Goal: Use online tool/utility: Utilize a website feature to perform a specific function

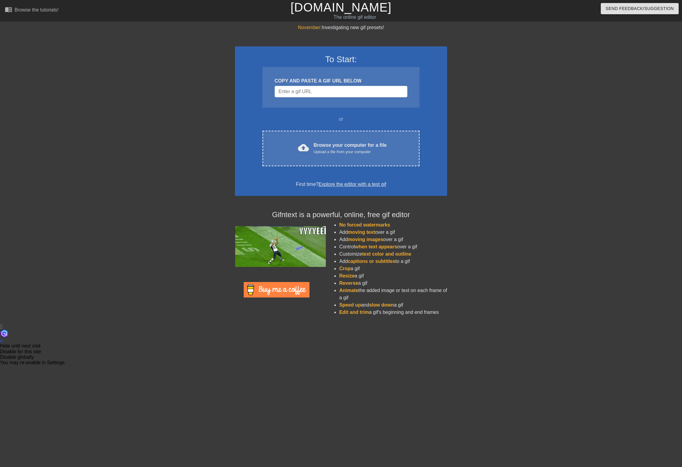
click at [305, 85] on div "COPY AND PASTE A GIF URL BELOW" at bounding box center [341, 87] width 157 height 41
click at [303, 89] on input "Username" at bounding box center [341, 92] width 133 height 12
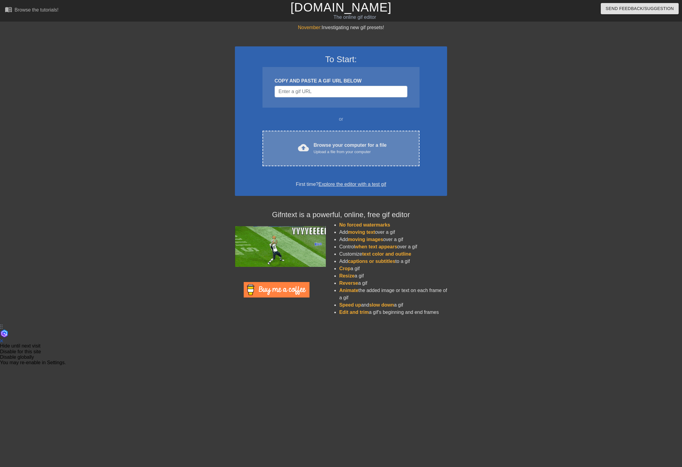
click at [317, 151] on div "Upload a file from your computer" at bounding box center [350, 152] width 73 height 6
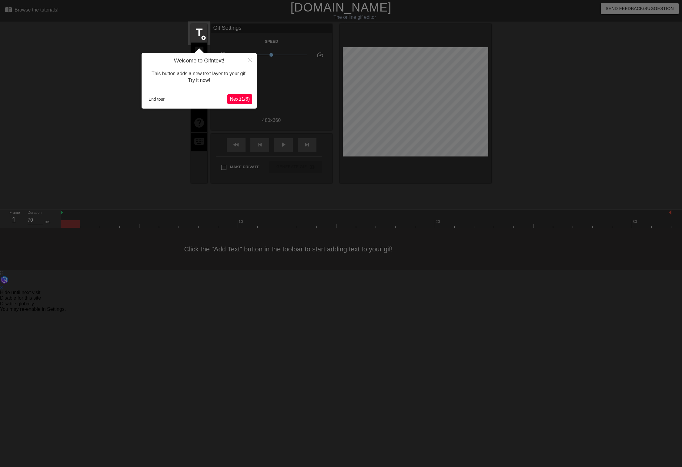
click at [235, 99] on span "Next ( 1 / 6 )" at bounding box center [240, 98] width 20 height 5
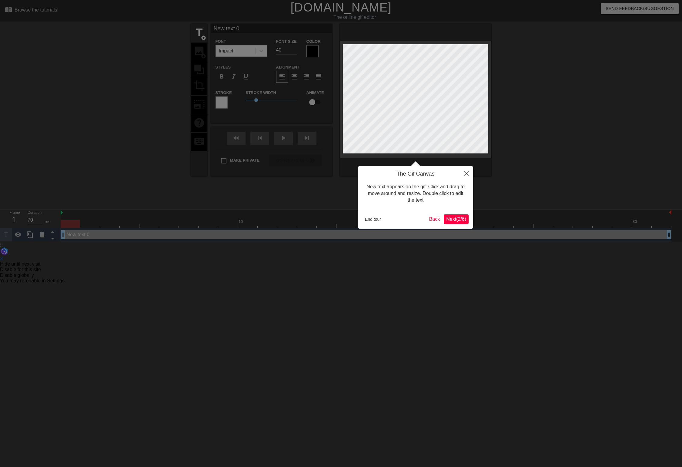
click at [459, 220] on span "Next ( 2 / 6 )" at bounding box center [456, 218] width 20 height 5
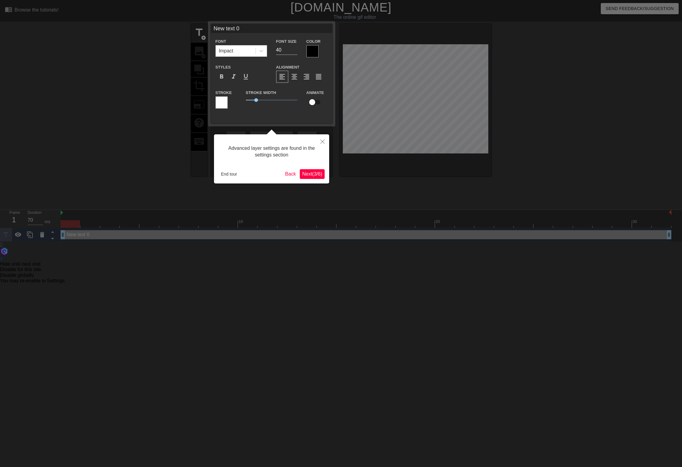
click at [302, 172] on span "Next ( 3 / 6 )" at bounding box center [312, 173] width 20 height 5
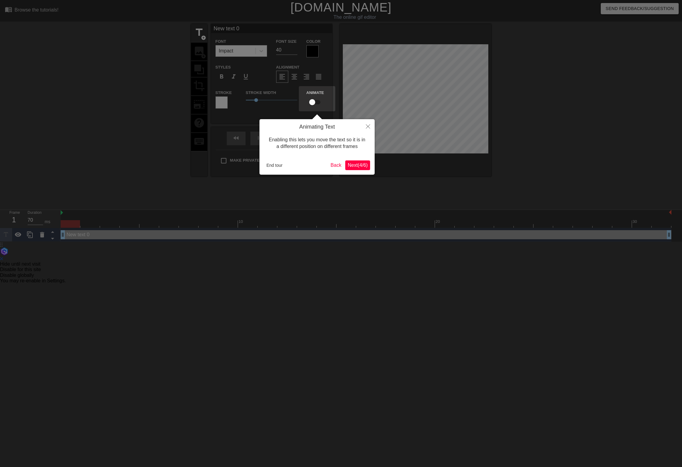
click at [357, 169] on button "Next ( 4 / 6 )" at bounding box center [357, 165] width 25 height 10
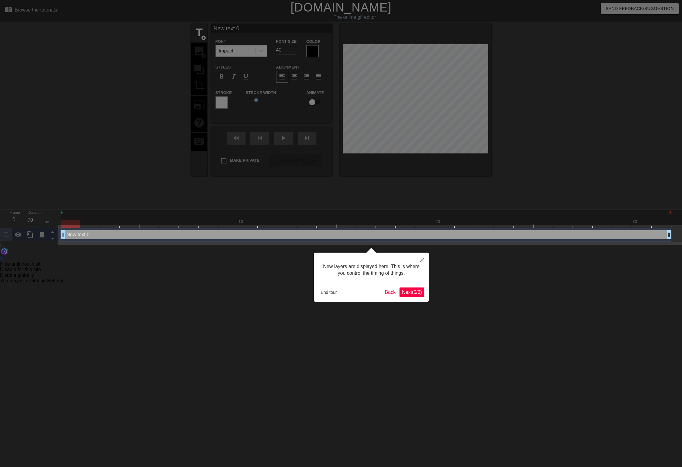
click at [405, 295] on span "Next ( 5 / 6 )" at bounding box center [412, 292] width 20 height 5
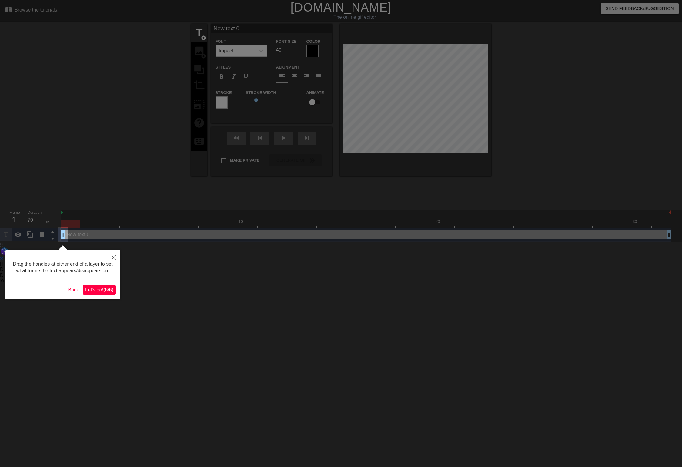
click at [107, 292] on span "Let's go! ( 6 / 6 )" at bounding box center [99, 289] width 28 height 5
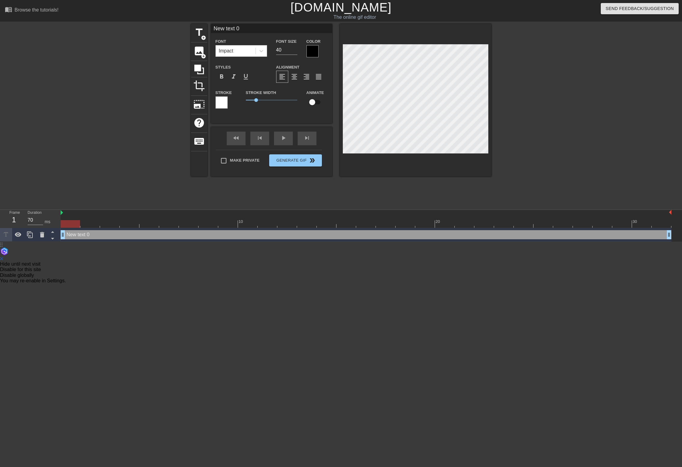
scroll to position [0, 1]
type input "G"
type textarea "G"
type input "Ge"
type textarea "Ge"
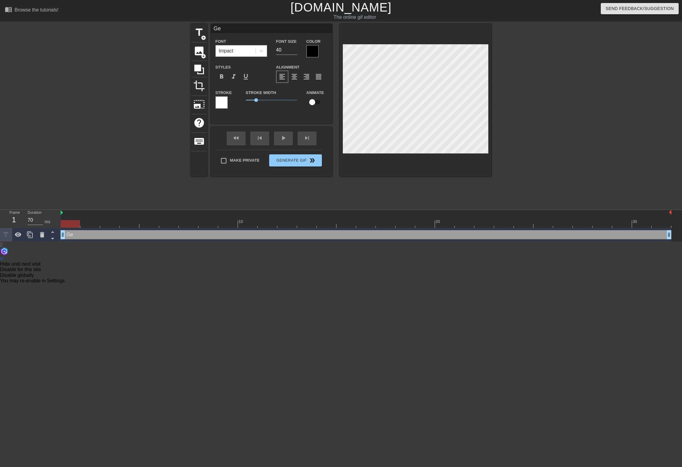
type input "Gen"
type textarea "Gen"
type input "[PERSON_NAME]"
type textarea "[PERSON_NAME]"
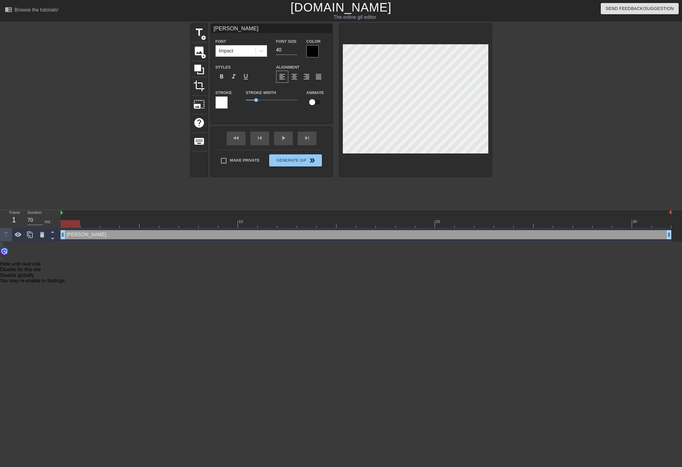
type input "Genai"
type textarea "Genai"
type input "[PERSON_NAME]"
type textarea "[PERSON_NAME]"
type input "Gen"
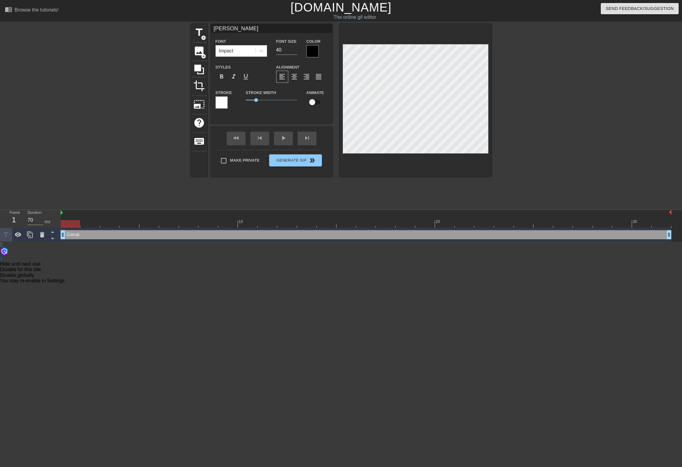
type textarea "Gen"
type input "[PERSON_NAME]"
type textarea "[PERSON_NAME]"
type input "GenAI"
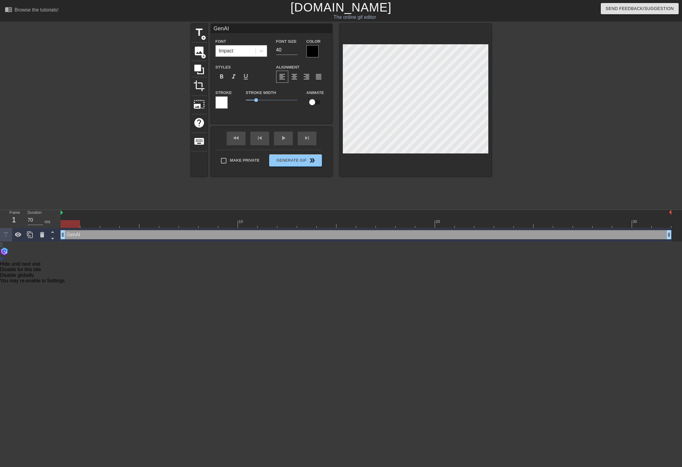
type textarea "GenAI"
click at [274, 138] on div "fast_rewind skip_previous play_arrow skip_next" at bounding box center [271, 138] width 99 height 23
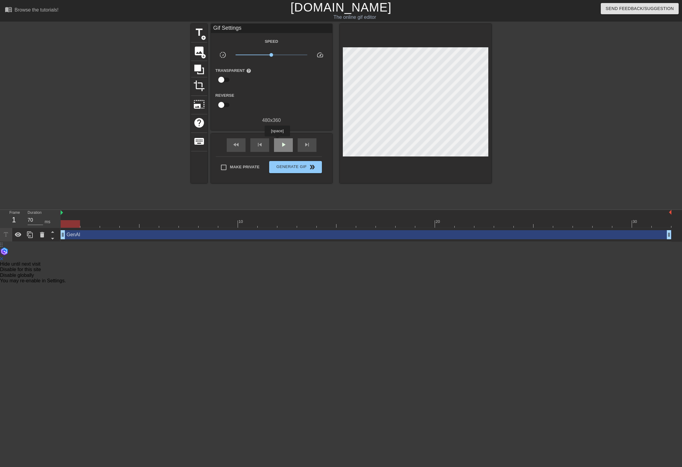
click at [278, 141] on div "play_arrow" at bounding box center [283, 145] width 19 height 14
click at [278, 141] on div "pause" at bounding box center [283, 145] width 19 height 14
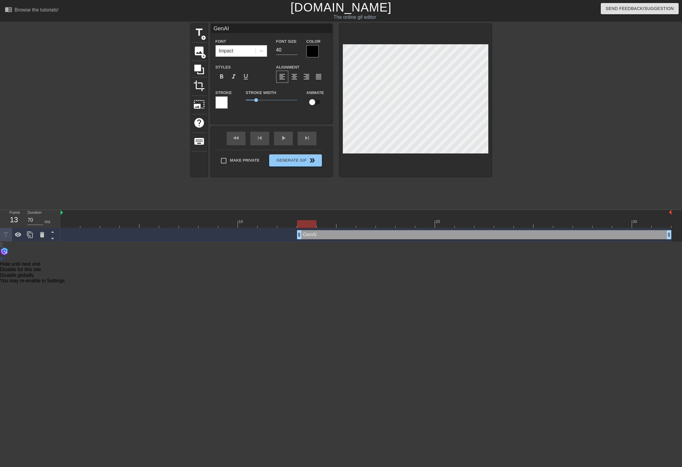
drag, startPoint x: 63, startPoint y: 236, endPoint x: 301, endPoint y: 233, distance: 237.7
drag, startPoint x: 301, startPoint y: 233, endPoint x: 347, endPoint y: 231, distance: 46.4
click at [267, 260] on html "menu_book Browse the tutorials! [DOMAIN_NAME] The online gif editor Send Feedba…" at bounding box center [341, 141] width 682 height 283
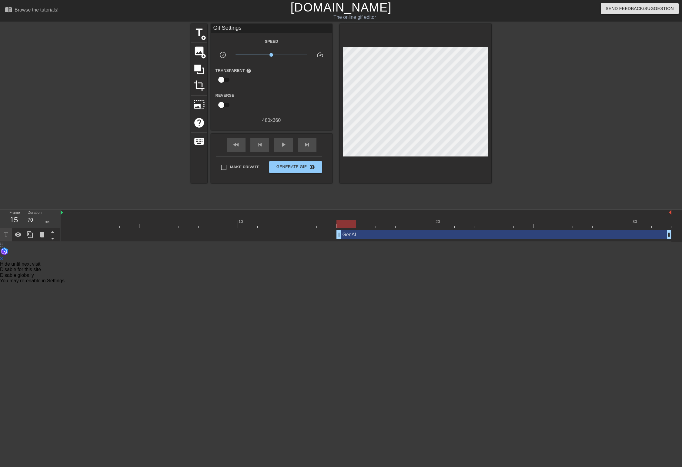
click at [283, 218] on div at bounding box center [287, 220] width 20 height 8
click at [334, 221] on div at bounding box center [366, 224] width 611 height 8
click at [337, 225] on div at bounding box center [366, 224] width 611 height 8
click at [328, 223] on div at bounding box center [366, 224] width 611 height 8
type input "70"
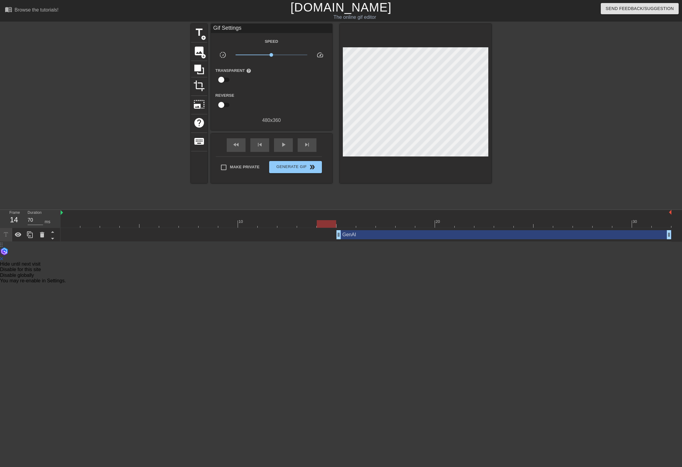
click at [344, 224] on div at bounding box center [366, 224] width 611 height 8
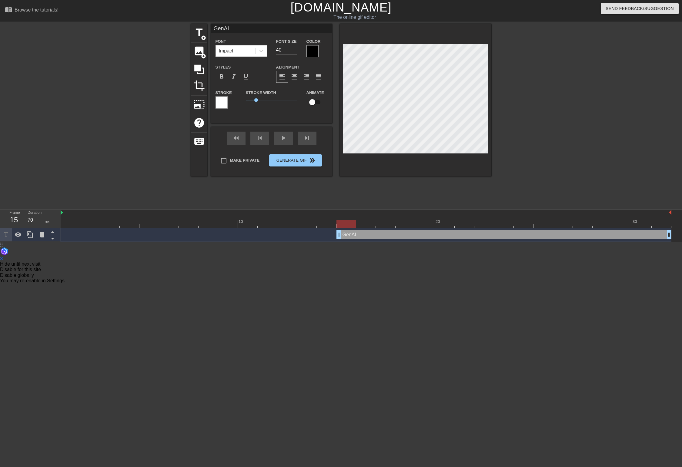
click at [314, 51] on div at bounding box center [313, 51] width 12 height 12
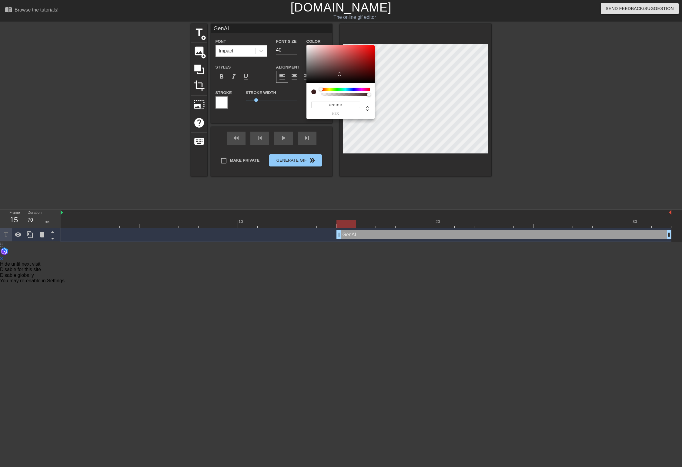
type input "#3F2121"
drag, startPoint x: 317, startPoint y: 71, endPoint x: 339, endPoint y: 73, distance: 22.8
click at [339, 73] on div at bounding box center [341, 64] width 68 height 38
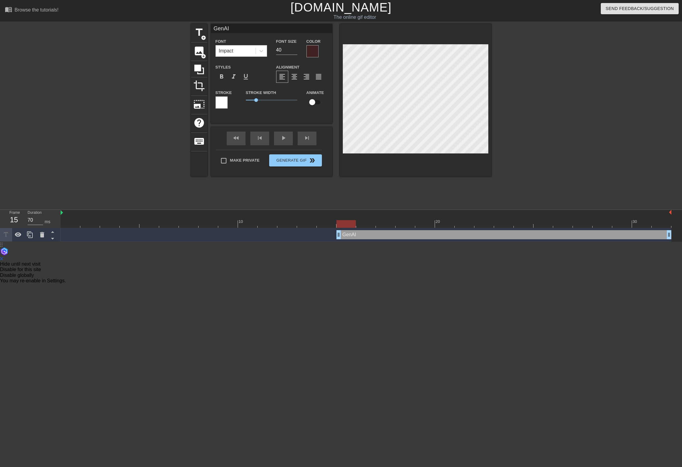
click at [315, 55] on div at bounding box center [313, 51] width 12 height 12
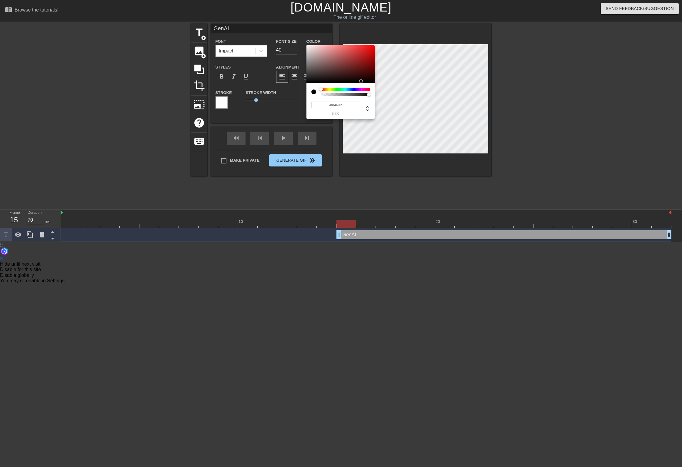
type input "#080101"
drag, startPoint x: 339, startPoint y: 73, endPoint x: 362, endPoint y: 82, distance: 24.6
click at [364, 82] on div at bounding box center [366, 82] width 4 height 4
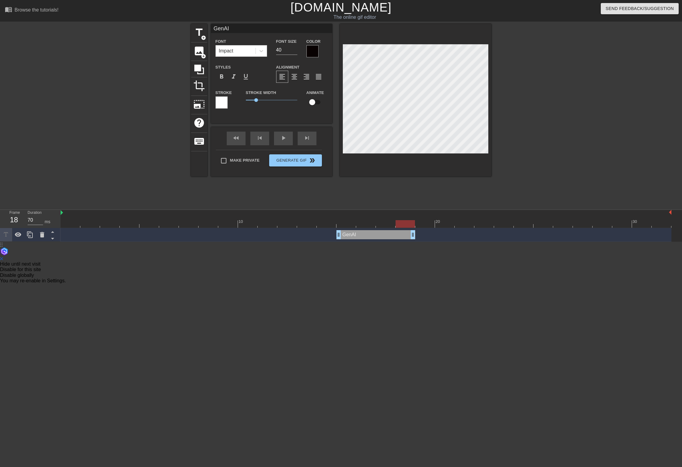
drag, startPoint x: 668, startPoint y: 235, endPoint x: 405, endPoint y: 241, distance: 263.2
click at [405, 241] on div "GenAI drag_handle drag_handle" at bounding box center [366, 235] width 611 height 14
drag, startPoint x: 413, startPoint y: 238, endPoint x: 491, endPoint y: 228, distance: 78.3
click at [491, 228] on div "GenAI drag_handle drag_handle" at bounding box center [366, 235] width 611 height 14
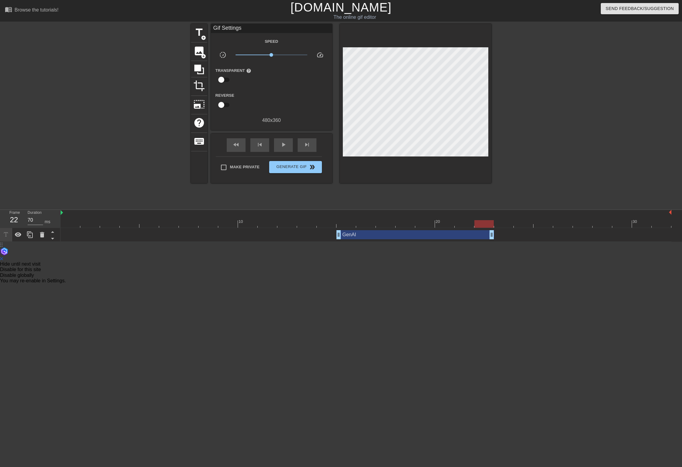
click at [411, 266] on html "menu_book Browse the tutorials! [DOMAIN_NAME] The online gif editor Send Feedba…" at bounding box center [341, 141] width 682 height 283
type input "70"
drag, startPoint x: 485, startPoint y: 226, endPoint x: 345, endPoint y: 214, distance: 140.9
click at [345, 214] on div "10 20 30" at bounding box center [366, 219] width 611 height 18
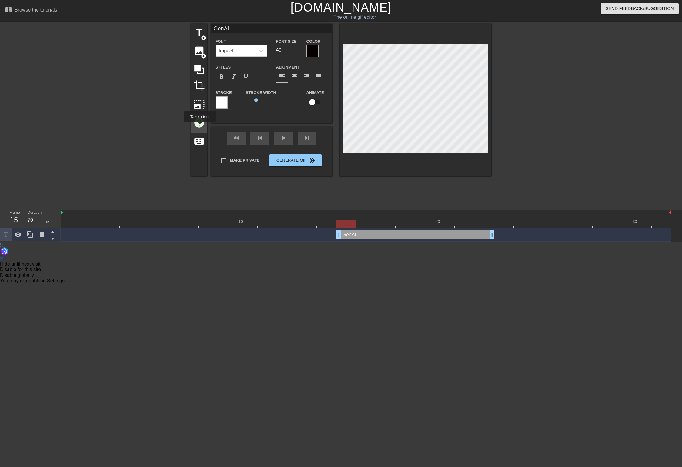
click at [200, 126] on span "help" at bounding box center [199, 123] width 12 height 12
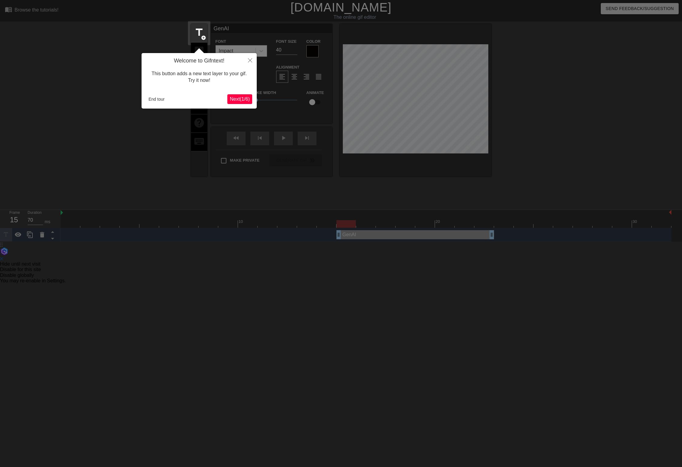
click at [241, 99] on span "Next ( 1 / 6 )" at bounding box center [240, 98] width 20 height 5
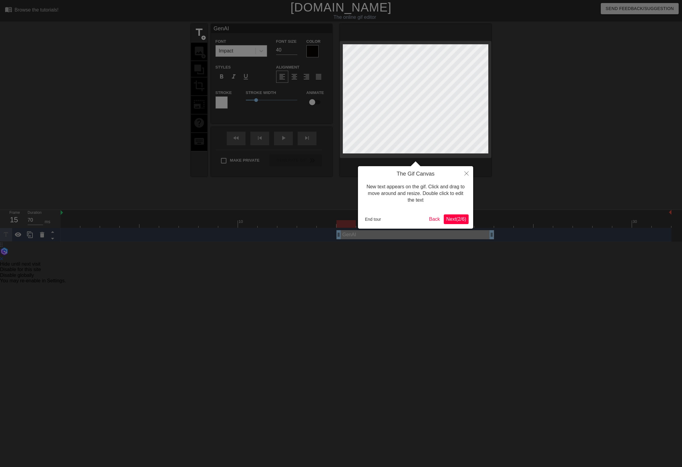
click at [455, 220] on span "Next ( 2 / 6 )" at bounding box center [456, 218] width 20 height 5
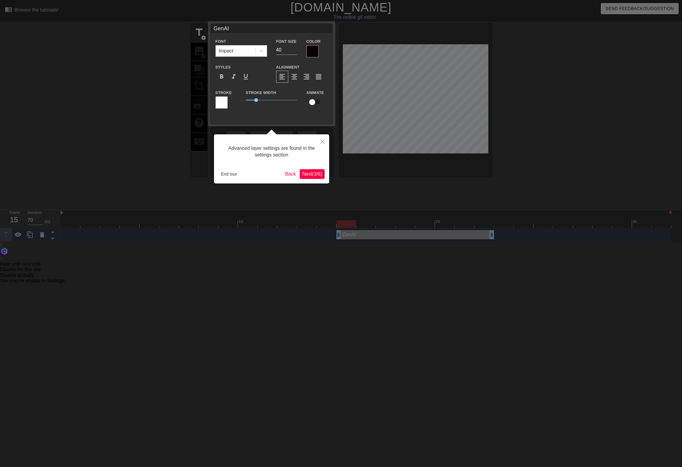
click at [310, 173] on span "Next ( 3 / 6 )" at bounding box center [312, 173] width 20 height 5
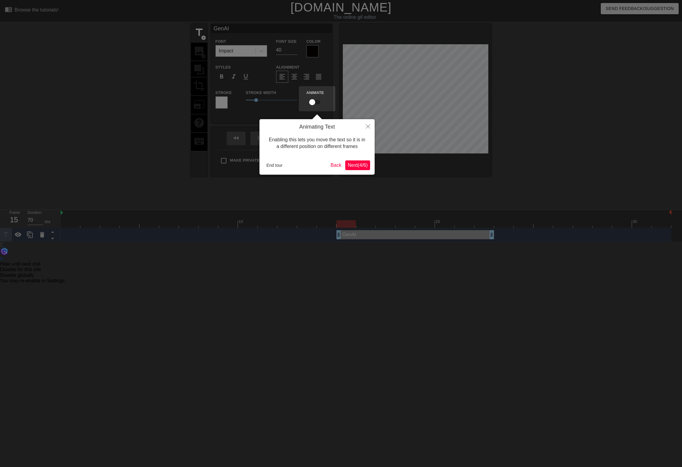
click at [361, 165] on span "Next ( 4 / 6 )" at bounding box center [358, 165] width 20 height 5
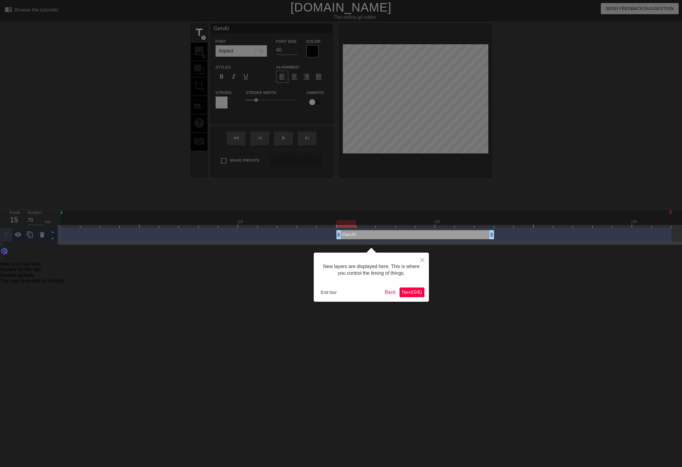
click at [137, 120] on div at bounding box center [341, 233] width 682 height 467
click at [332, 295] on button "End tour" at bounding box center [328, 292] width 21 height 9
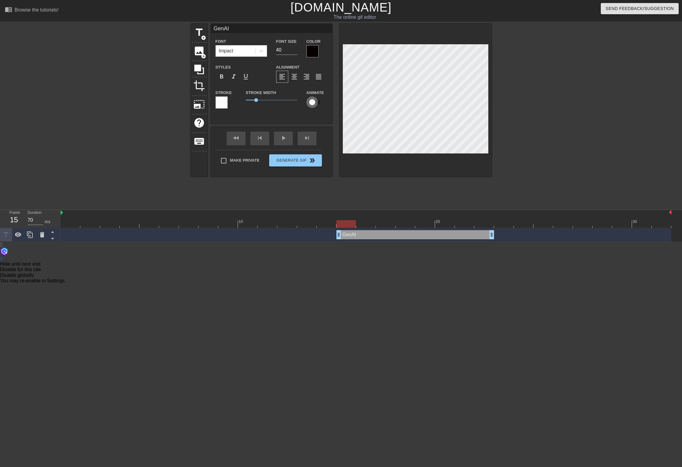
click at [313, 104] on input "checkbox" at bounding box center [312, 102] width 35 height 12
checkbox input "true"
drag, startPoint x: 347, startPoint y: 227, endPoint x: 479, endPoint y: 224, distance: 131.3
click at [479, 224] on div at bounding box center [483, 224] width 19 height 8
drag, startPoint x: 486, startPoint y: 224, endPoint x: 344, endPoint y: 223, distance: 141.9
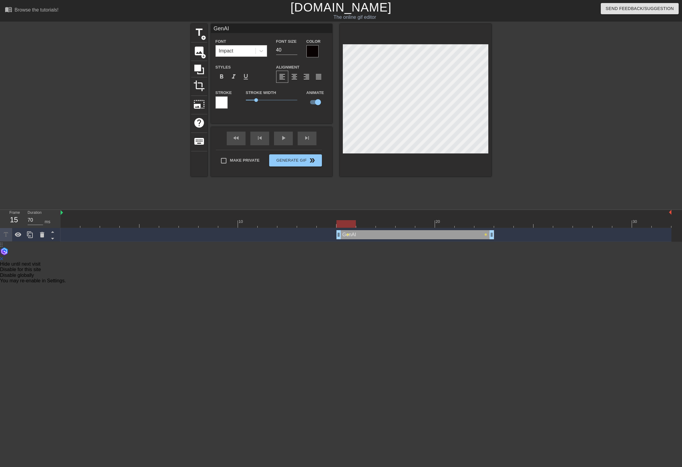
click at [344, 223] on div at bounding box center [346, 224] width 19 height 8
click at [283, 144] on div "play_arrow" at bounding box center [283, 139] width 19 height 14
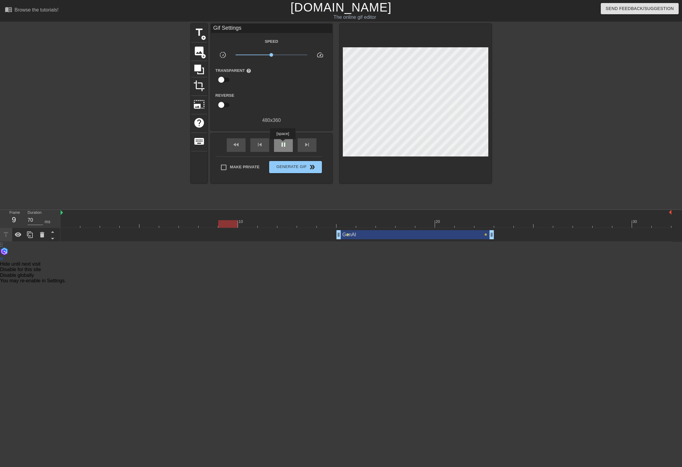
click at [283, 143] on span "pause" at bounding box center [283, 144] width 7 height 7
drag, startPoint x: 247, startPoint y: 223, endPoint x: 343, endPoint y: 223, distance: 96.1
click at [343, 223] on div at bounding box center [346, 224] width 19 height 8
click at [348, 236] on div "GenAI drag_handle drag_handle" at bounding box center [416, 234] width 158 height 9
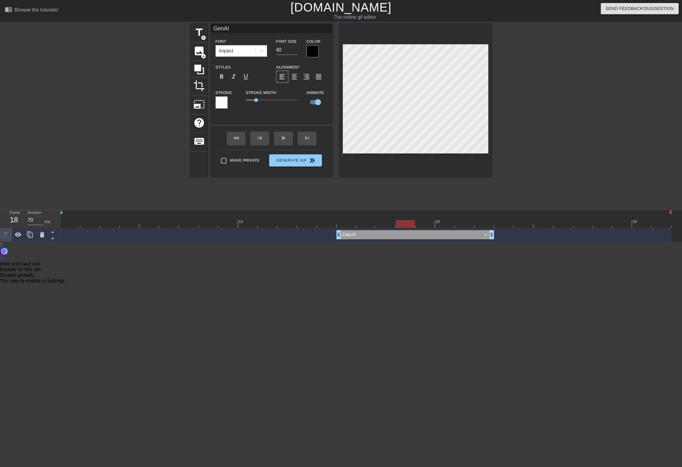
drag, startPoint x: 346, startPoint y: 224, endPoint x: 404, endPoint y: 219, distance: 58.4
click at [404, 220] on div at bounding box center [405, 224] width 19 height 8
drag, startPoint x: 406, startPoint y: 225, endPoint x: 437, endPoint y: 224, distance: 30.9
click at [437, 224] on div at bounding box center [444, 224] width 19 height 8
drag, startPoint x: 448, startPoint y: 225, endPoint x: 466, endPoint y: 224, distance: 17.9
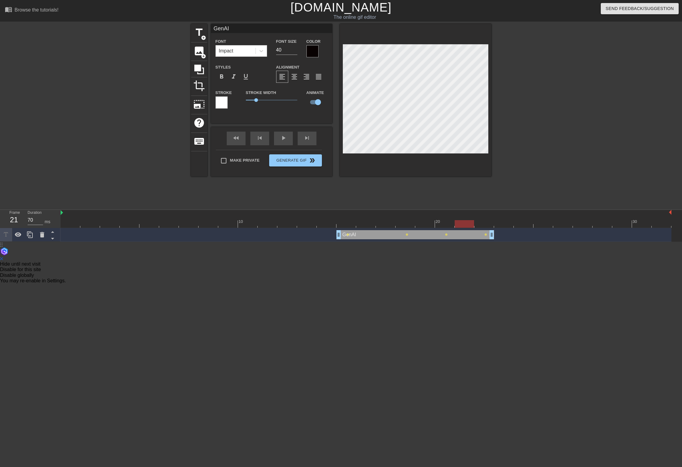
click at [466, 224] on div at bounding box center [464, 224] width 19 height 8
drag, startPoint x: 465, startPoint y: 226, endPoint x: 213, endPoint y: 241, distance: 252.1
click at [213, 241] on div "10 20 30 GenAI drag_handle drag_handle lens lens lens lens" at bounding box center [372, 226] width 622 height 32
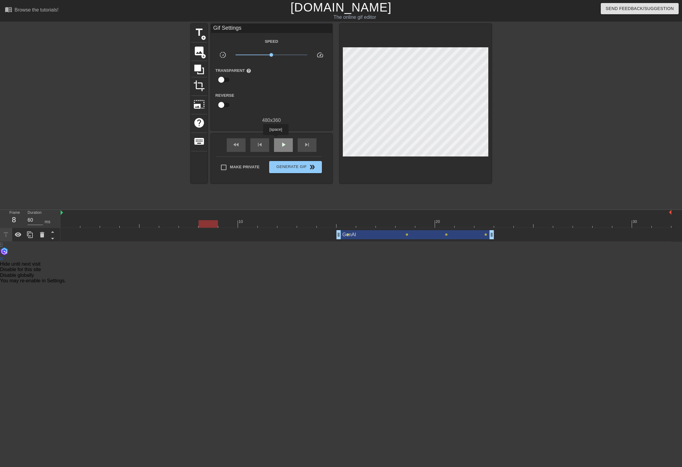
click at [276, 139] on div "play_arrow" at bounding box center [283, 145] width 19 height 14
click at [281, 147] on span "pause" at bounding box center [283, 144] width 7 height 7
click at [30, 237] on icon at bounding box center [29, 234] width 7 height 7
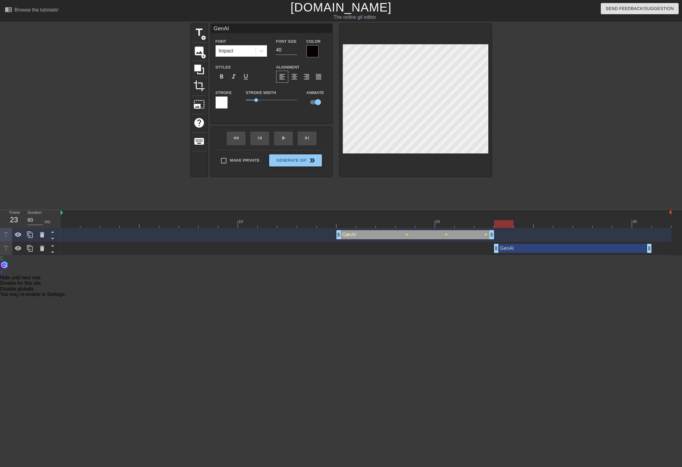
drag, startPoint x: 379, startPoint y: 249, endPoint x: 530, endPoint y: 246, distance: 151.0
click at [530, 246] on div "GenAI drag_handle drag_handle" at bounding box center [573, 248] width 158 height 9
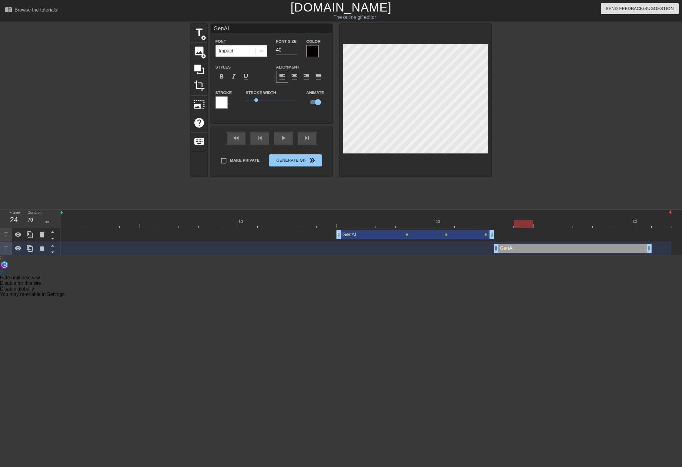
drag, startPoint x: 506, startPoint y: 224, endPoint x: 518, endPoint y: 223, distance: 11.6
click at [518, 223] on div at bounding box center [523, 224] width 19 height 8
drag, startPoint x: 521, startPoint y: 226, endPoint x: 539, endPoint y: 225, distance: 18.5
click at [539, 225] on div at bounding box center [543, 224] width 19 height 8
drag, startPoint x: 539, startPoint y: 225, endPoint x: 563, endPoint y: 225, distance: 23.7
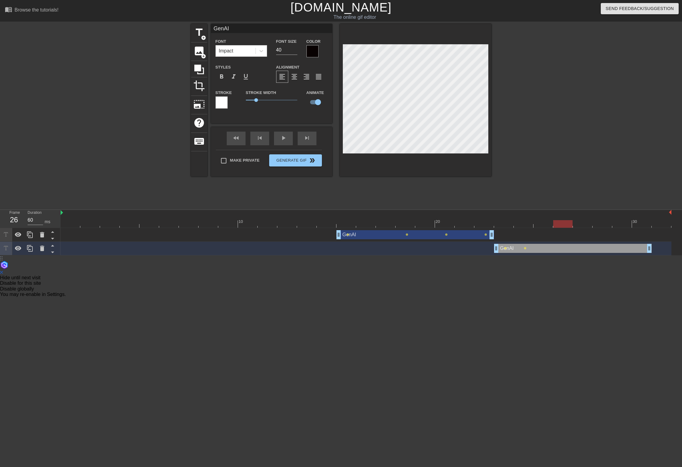
click at [563, 225] on div at bounding box center [562, 224] width 19 height 8
drag, startPoint x: 566, startPoint y: 225, endPoint x: 575, endPoint y: 225, distance: 9.1
click at [575, 225] on div at bounding box center [582, 224] width 19 height 8
drag, startPoint x: 580, startPoint y: 223, endPoint x: 595, endPoint y: 223, distance: 15.2
click at [595, 223] on div at bounding box center [602, 224] width 19 height 8
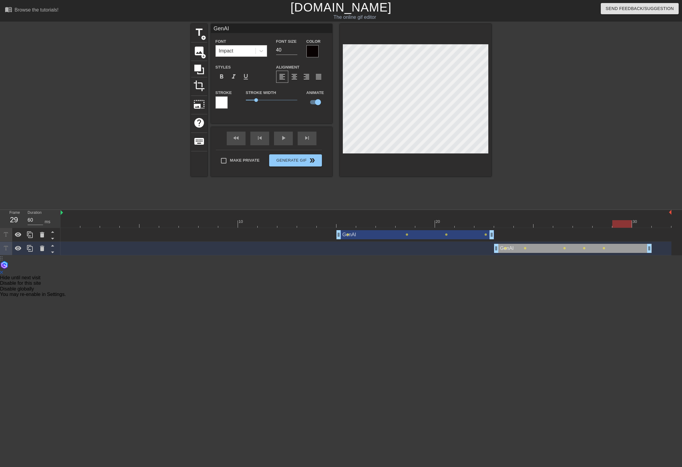
drag, startPoint x: 601, startPoint y: 225, endPoint x: 618, endPoint y: 223, distance: 17.1
click at [618, 224] on div at bounding box center [621, 224] width 19 height 8
drag, startPoint x: 616, startPoint y: 224, endPoint x: 638, endPoint y: 224, distance: 21.8
click at [638, 224] on div at bounding box center [641, 224] width 19 height 8
drag, startPoint x: 649, startPoint y: 248, endPoint x: 666, endPoint y: 247, distance: 17.3
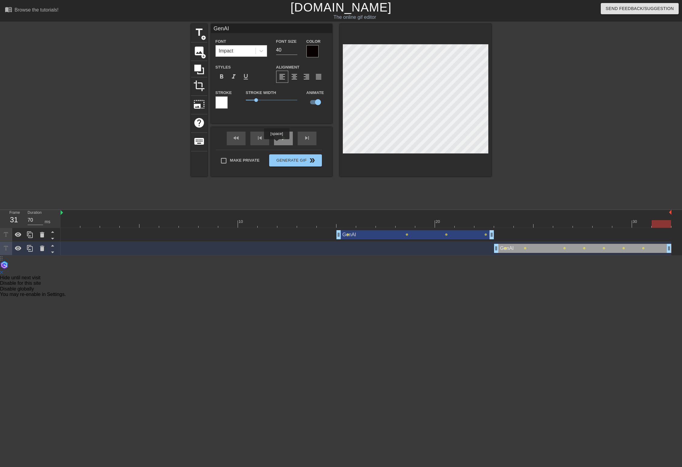
click at [278, 143] on div "play_arrow" at bounding box center [283, 139] width 19 height 14
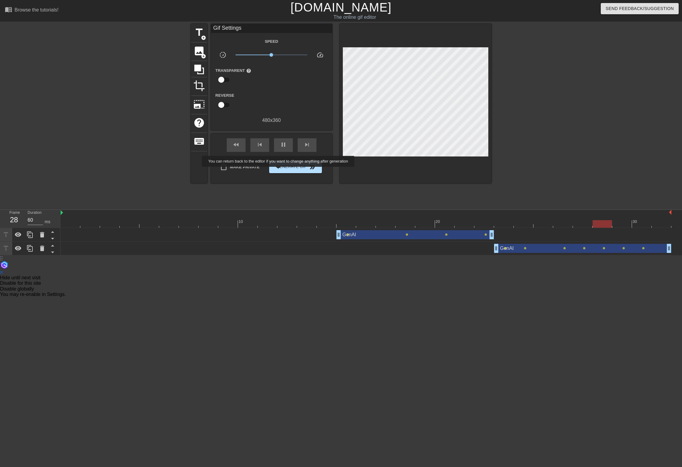
type input "70"
click at [284, 171] on button "Generate Gif double_arrow" at bounding box center [295, 167] width 52 height 12
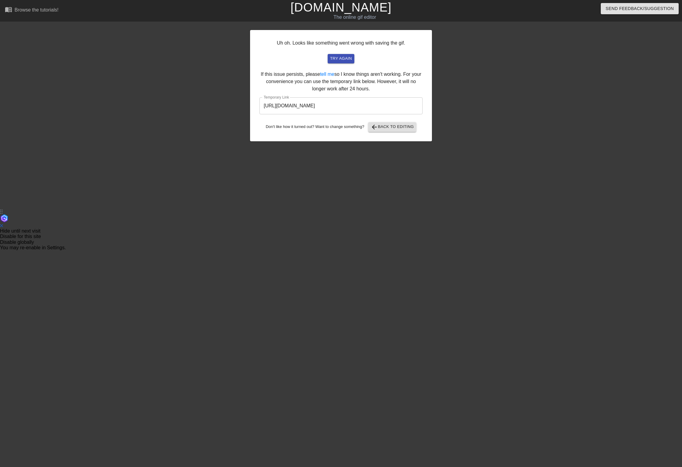
click at [355, 107] on input "[URL][DOMAIN_NAME]" at bounding box center [341, 105] width 163 height 17
click at [350, 111] on input "[URL][DOMAIN_NAME]" at bounding box center [341, 105] width 163 height 17
click at [351, 107] on input "[URL][DOMAIN_NAME]" at bounding box center [341, 105] width 163 height 17
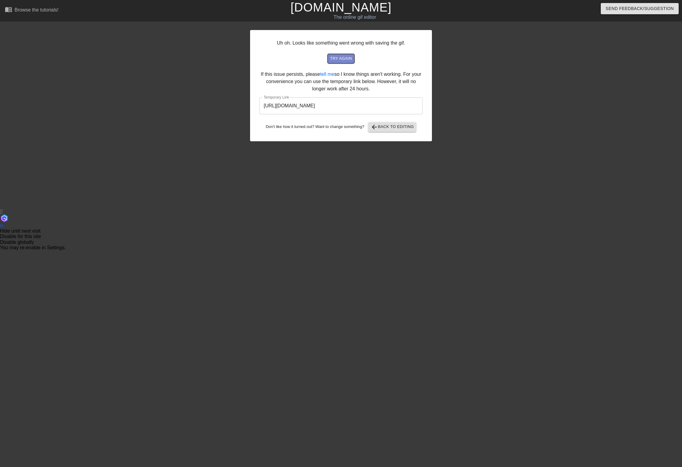
click at [347, 59] on span "try again" at bounding box center [341, 58] width 22 height 7
click at [231, 207] on html "menu_book Browse the tutorials! [DOMAIN_NAME] The online gif editor Send Feedba…" at bounding box center [341, 125] width 682 height 250
